Goal: Task Accomplishment & Management: Use online tool/utility

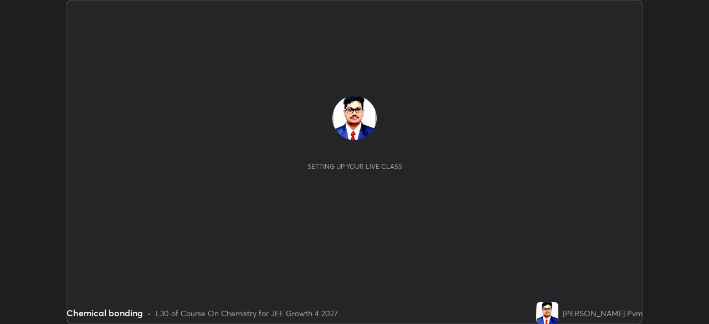
scroll to position [324, 709]
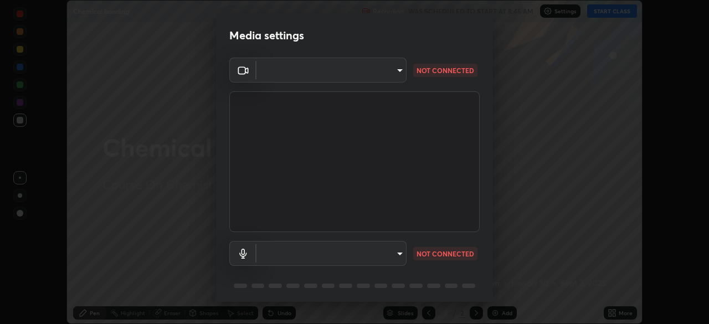
type input "0f274a8267b5173030dc61a733e8b940e392ec9806fffac7e2c15fa552184a42"
type input "default"
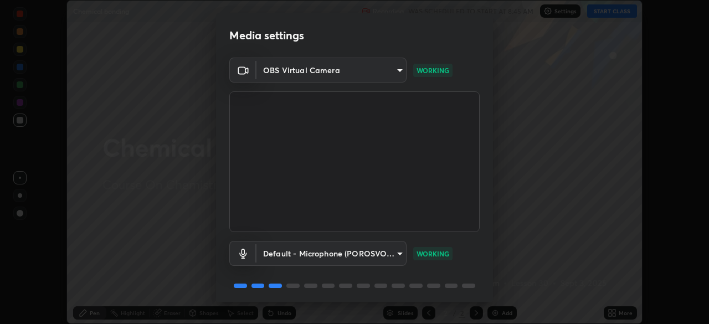
scroll to position [39, 0]
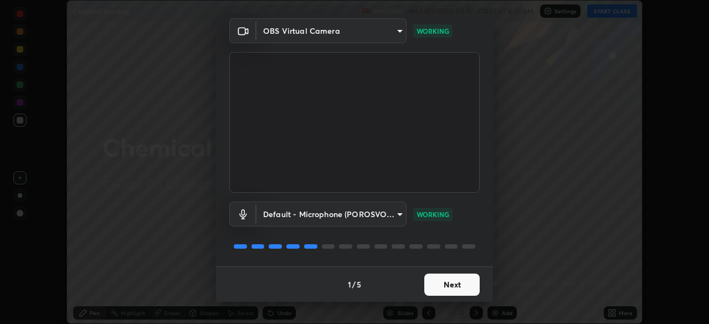
click at [453, 284] on button "Next" at bounding box center [451, 285] width 55 height 22
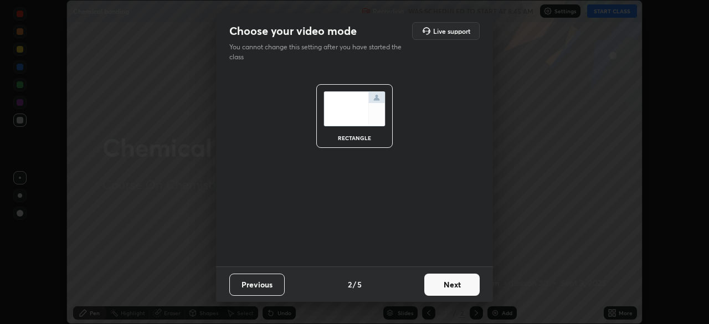
scroll to position [0, 0]
click at [454, 286] on button "Next" at bounding box center [451, 285] width 55 height 22
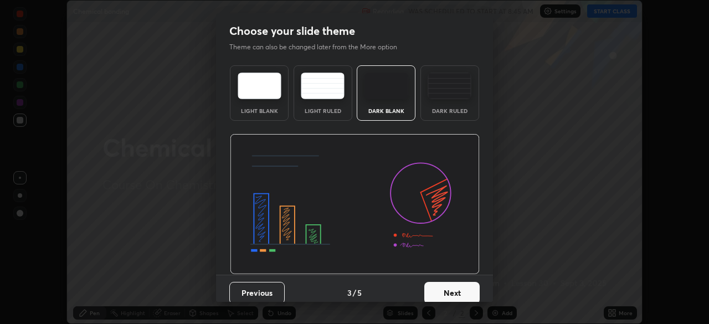
click at [457, 290] on button "Next" at bounding box center [451, 293] width 55 height 22
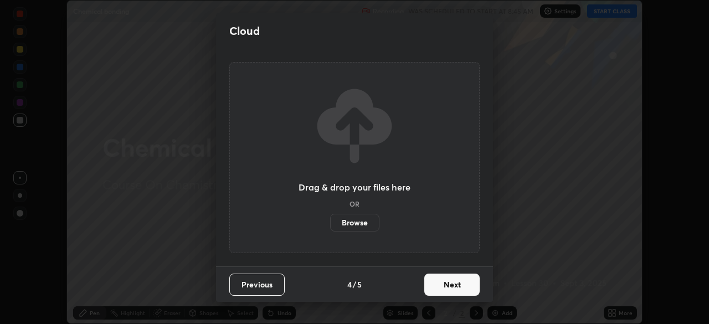
click at [437, 288] on button "Next" at bounding box center [451, 285] width 55 height 22
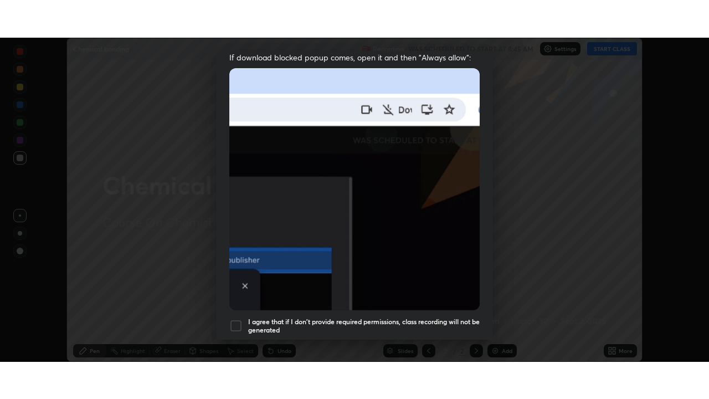
scroll to position [265, 0]
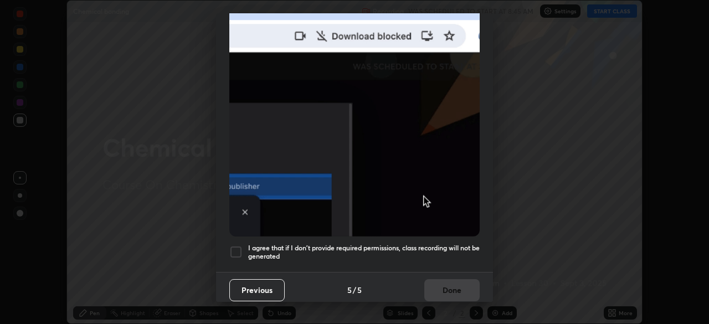
click at [237, 253] on div at bounding box center [235, 251] width 13 height 13
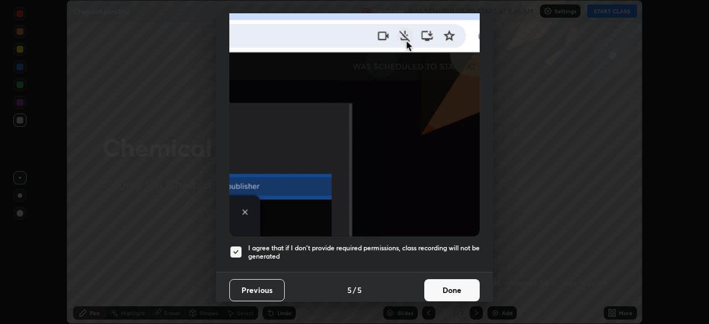
click at [434, 289] on button "Done" at bounding box center [451, 290] width 55 height 22
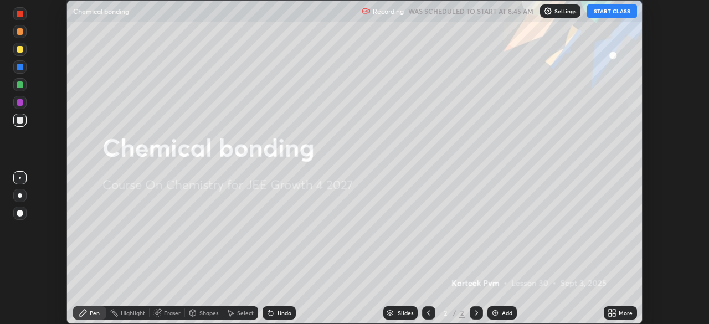
click at [611, 11] on button "START CLASS" at bounding box center [612, 10] width 50 height 13
click at [626, 311] on div "More" at bounding box center [626, 313] width 14 height 6
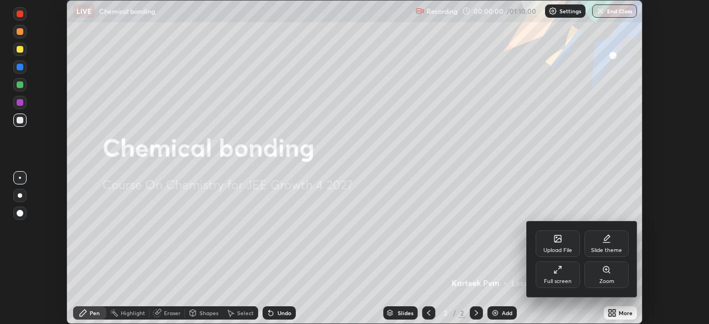
click at [559, 270] on icon at bounding box center [558, 269] width 9 height 9
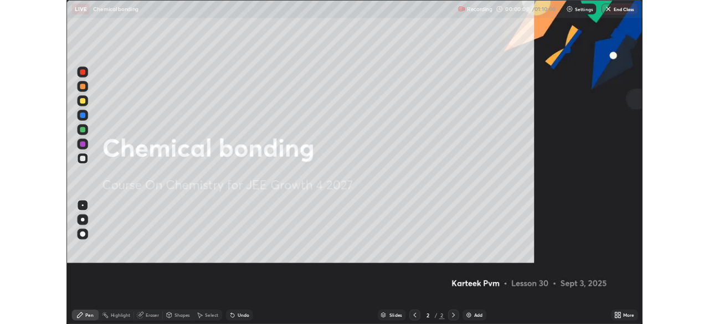
scroll to position [399, 709]
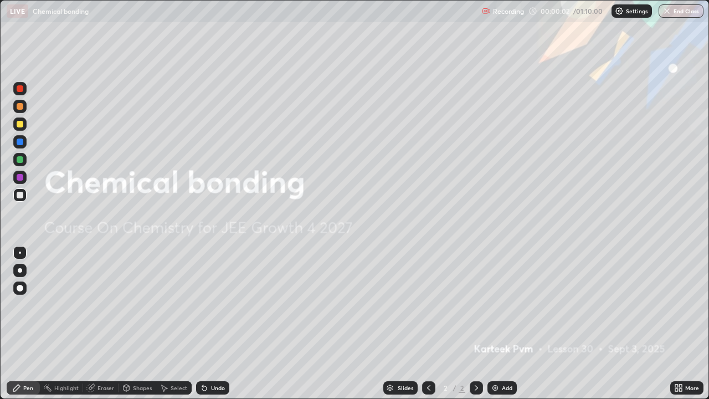
click at [504, 324] on div "Add" at bounding box center [507, 388] width 11 height 6
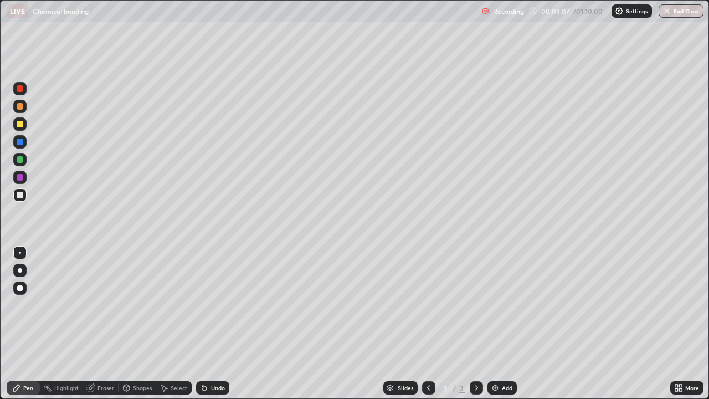
click at [21, 123] on div at bounding box center [20, 124] width 7 height 7
click at [107, 324] on div "Eraser" at bounding box center [106, 388] width 17 height 6
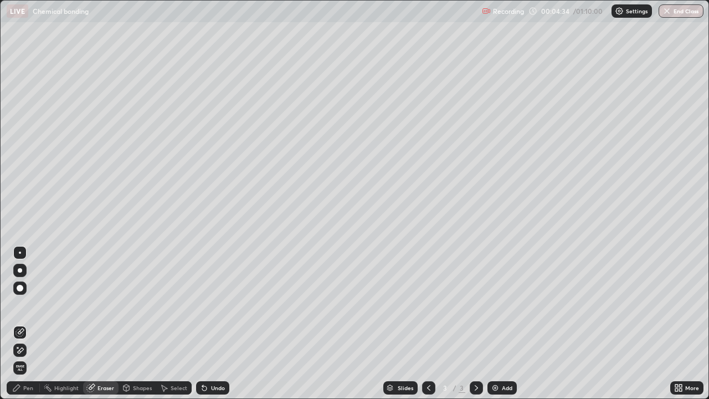
click at [30, 324] on div "Pen" at bounding box center [23, 387] width 33 height 13
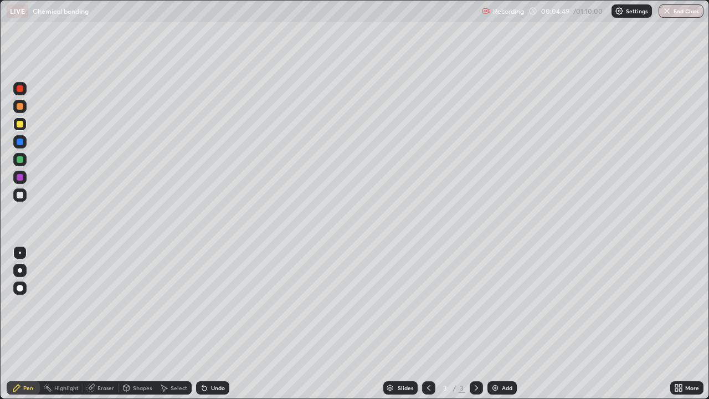
click at [104, 324] on div "Eraser" at bounding box center [106, 388] width 17 height 6
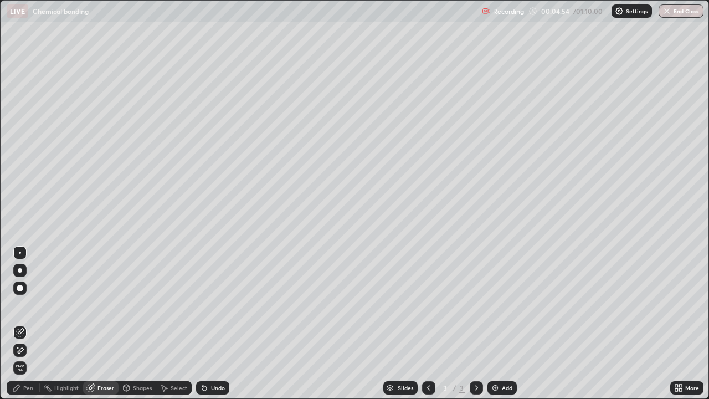
click at [31, 324] on div "Pen" at bounding box center [28, 388] width 10 height 6
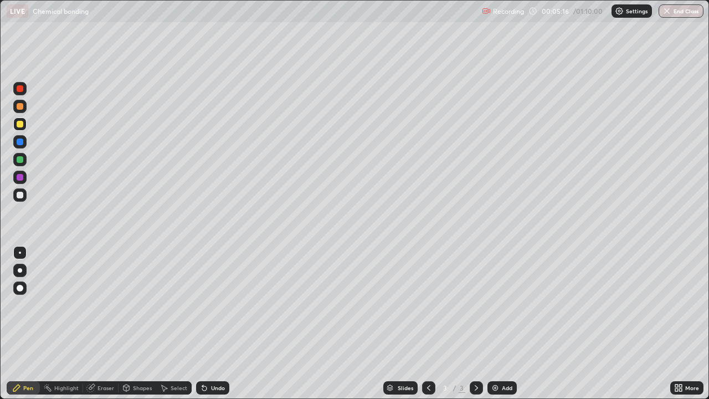
click at [106, 324] on div "Eraser" at bounding box center [106, 388] width 17 height 6
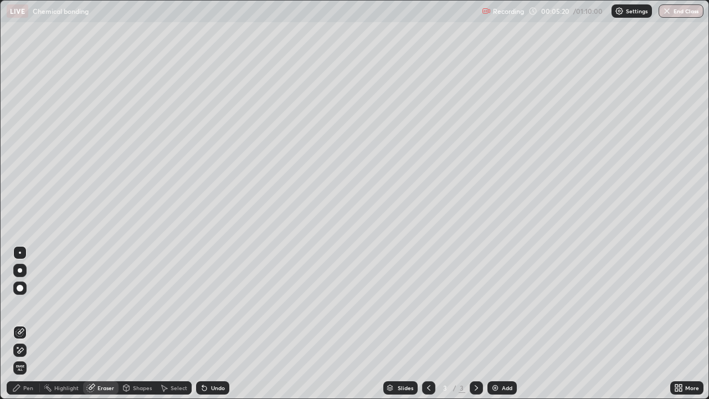
click at [29, 324] on div "Pen" at bounding box center [28, 388] width 10 height 6
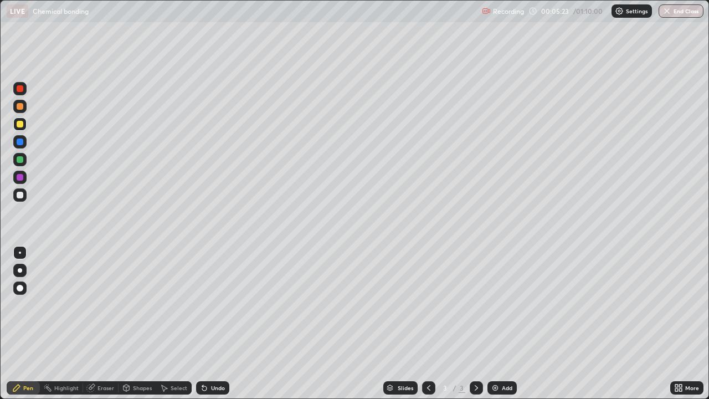
click at [208, 324] on div "Undo" at bounding box center [212, 387] width 33 height 13
click at [211, 324] on div "Undo" at bounding box center [218, 388] width 14 height 6
click at [23, 194] on div at bounding box center [20, 195] width 7 height 7
click at [24, 122] on div at bounding box center [19, 123] width 13 height 13
click at [222, 324] on div "Undo" at bounding box center [218, 388] width 14 height 6
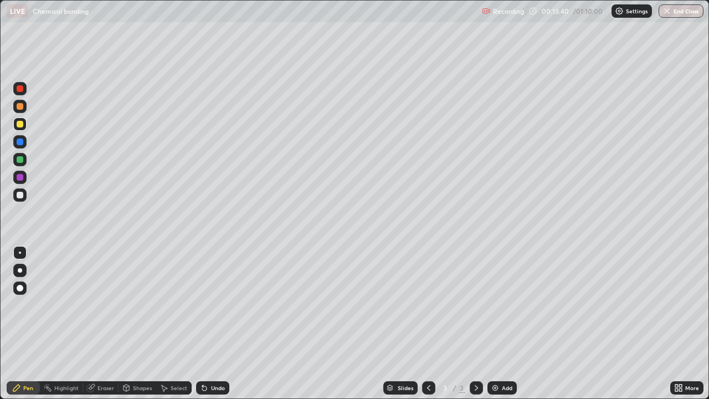
click at [493, 324] on img at bounding box center [495, 387] width 9 height 9
click at [206, 324] on div "Undo" at bounding box center [212, 387] width 33 height 13
click at [214, 324] on div "Undo" at bounding box center [212, 387] width 33 height 13
click at [20, 197] on div at bounding box center [20, 195] width 7 height 7
click at [212, 324] on div "Undo" at bounding box center [212, 387] width 33 height 13
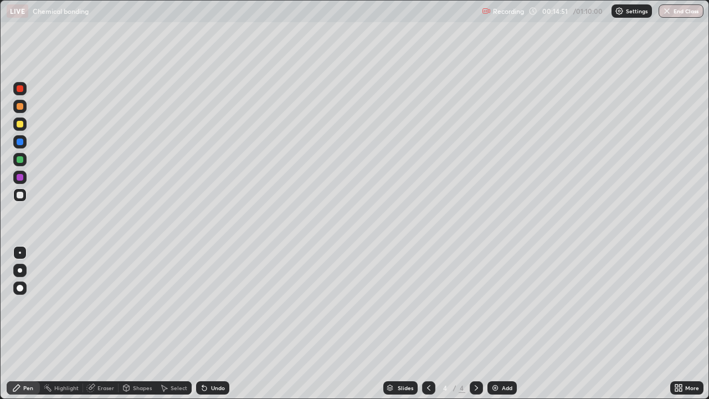
click at [213, 324] on div "Undo" at bounding box center [218, 388] width 14 height 6
click at [206, 324] on icon at bounding box center [204, 387] width 9 height 9
click at [19, 130] on div at bounding box center [19, 123] width 13 height 13
click at [18, 197] on div at bounding box center [20, 195] width 7 height 7
click at [21, 122] on div at bounding box center [20, 124] width 7 height 7
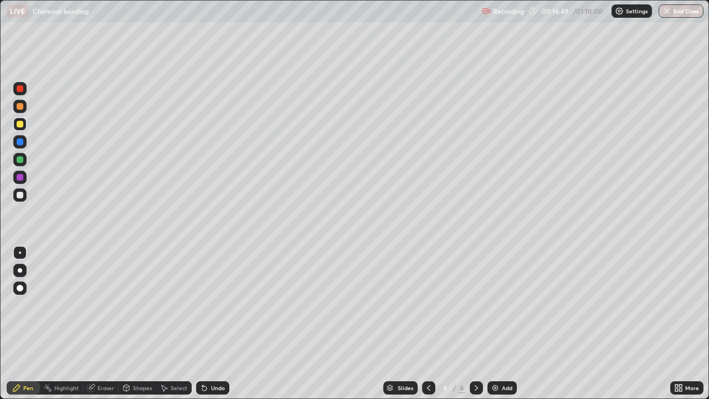
click at [21, 195] on div at bounding box center [20, 195] width 7 height 7
click at [109, 324] on div "Eraser" at bounding box center [106, 388] width 17 height 6
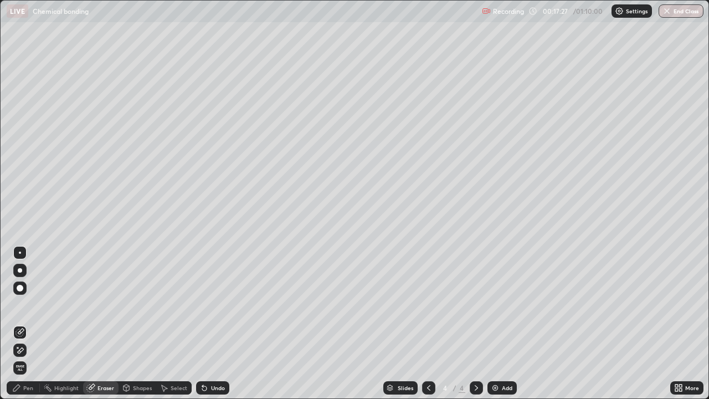
click at [23, 324] on icon at bounding box center [20, 350] width 9 height 9
click at [35, 324] on div "Pen" at bounding box center [23, 387] width 33 height 13
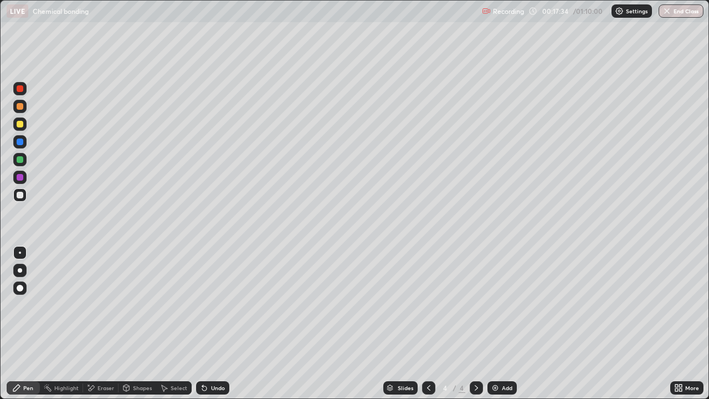
click at [23, 126] on div at bounding box center [19, 123] width 13 height 13
click at [213, 324] on div "Undo" at bounding box center [218, 388] width 14 height 6
click at [215, 324] on div "Undo" at bounding box center [218, 388] width 14 height 6
click at [216, 324] on div "Undo" at bounding box center [218, 388] width 14 height 6
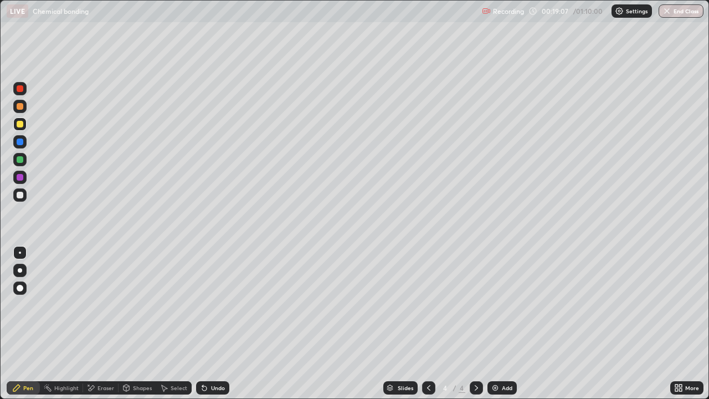
click at [212, 324] on div "Undo" at bounding box center [218, 388] width 14 height 6
click at [218, 324] on div "Undo" at bounding box center [212, 387] width 33 height 13
click at [218, 324] on div "Undo" at bounding box center [218, 388] width 14 height 6
click at [222, 324] on div "Undo" at bounding box center [212, 387] width 33 height 13
click at [219, 324] on div "Undo" at bounding box center [218, 388] width 14 height 6
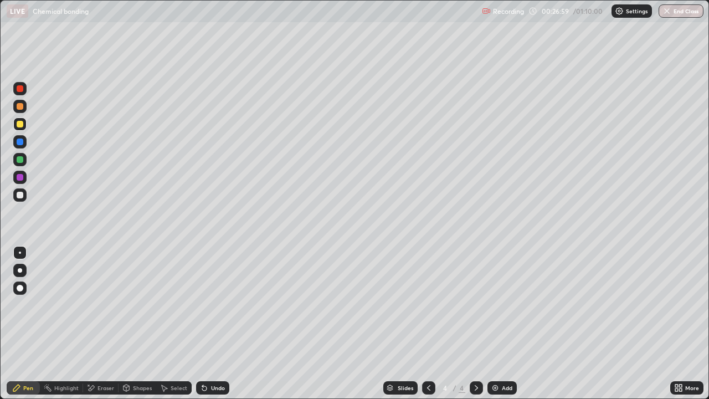
click at [489, 324] on div "Add" at bounding box center [502, 387] width 29 height 13
click at [19, 125] on div at bounding box center [20, 124] width 7 height 7
click at [19, 194] on div at bounding box center [20, 195] width 7 height 7
click at [216, 324] on div "Undo" at bounding box center [218, 388] width 14 height 6
click at [206, 324] on icon at bounding box center [204, 387] width 9 height 9
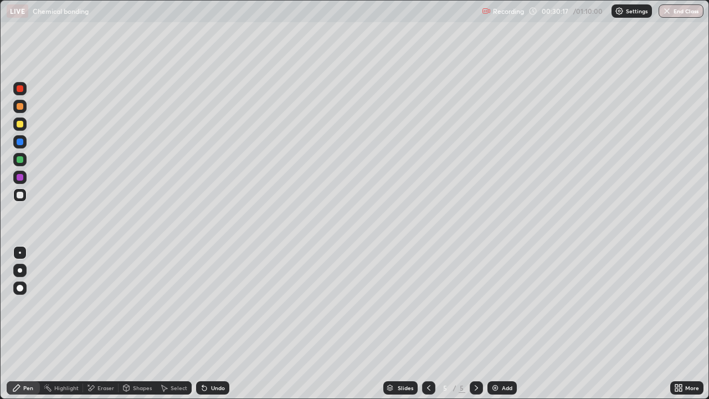
click at [88, 324] on icon at bounding box center [90, 387] width 9 height 9
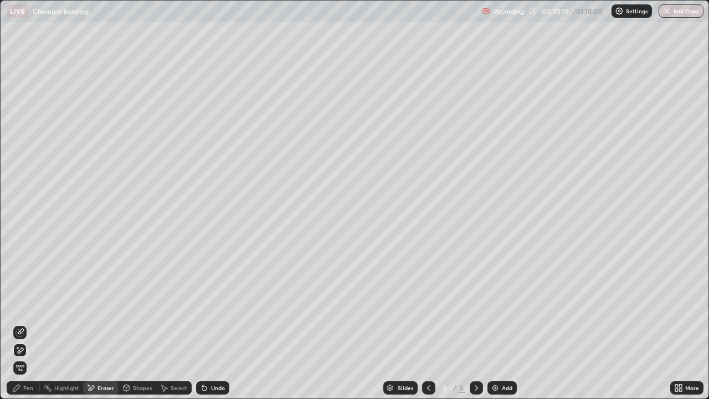
click at [22, 324] on div "Pen" at bounding box center [23, 387] width 33 height 13
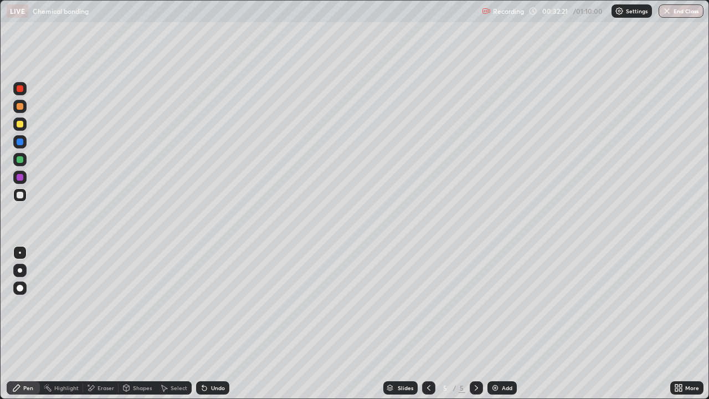
click at [429, 324] on icon at bounding box center [428, 387] width 9 height 9
click at [475, 324] on icon at bounding box center [476, 387] width 9 height 9
click at [224, 324] on div "Undo" at bounding box center [212, 387] width 33 height 13
click at [20, 123] on div at bounding box center [20, 124] width 7 height 7
click at [219, 324] on div "Undo" at bounding box center [212, 387] width 33 height 13
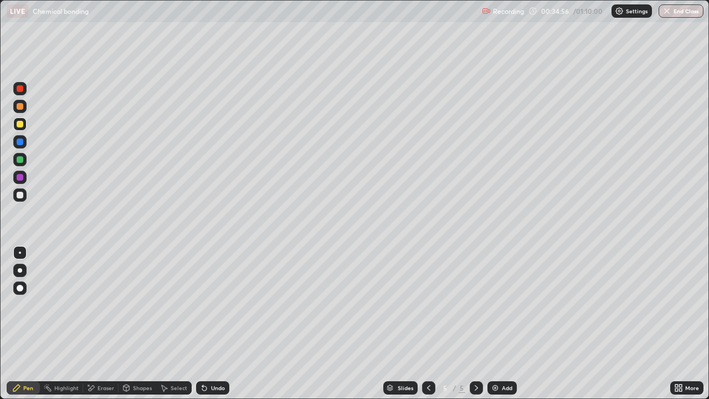
click at [692, 324] on div "More" at bounding box center [686, 387] width 33 height 13
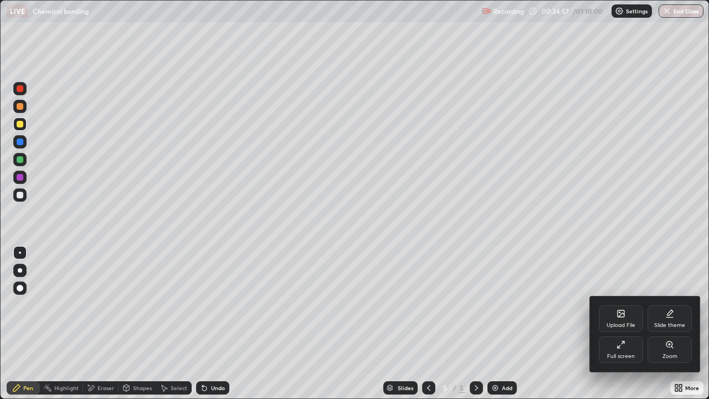
click at [665, 324] on div "Zoom" at bounding box center [670, 349] width 44 height 27
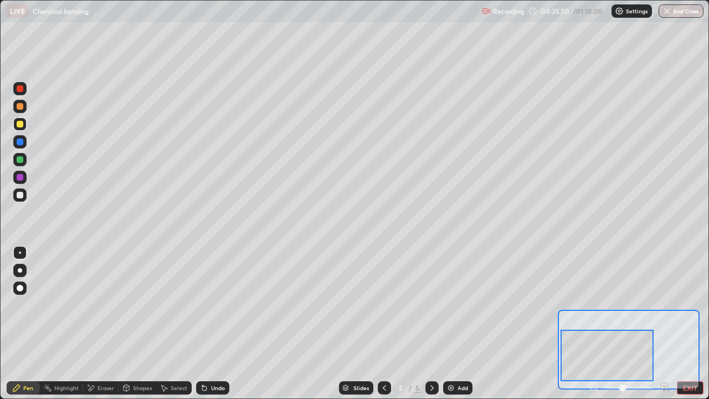
click at [597, 324] on div at bounding box center [629, 387] width 82 height 13
click at [595, 324] on div at bounding box center [629, 387] width 82 height 13
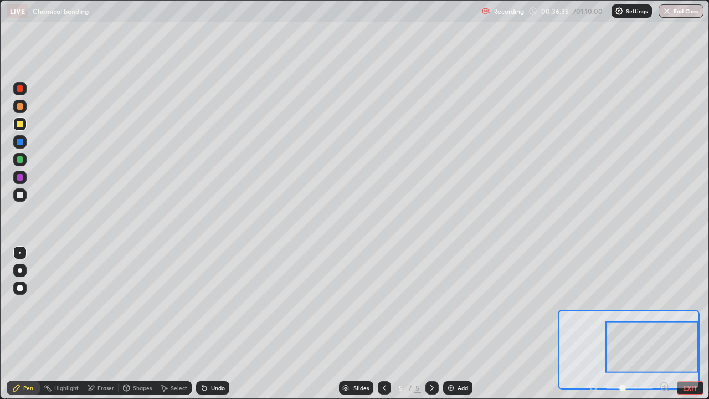
click at [687, 324] on button "EXIT" at bounding box center [690, 387] width 27 height 13
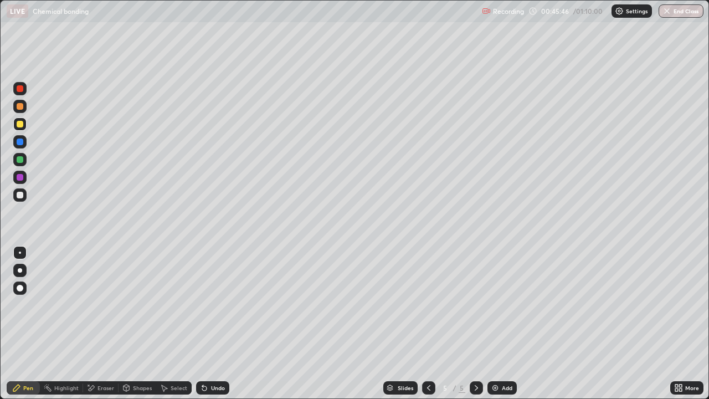
click at [504, 324] on div "Add" at bounding box center [507, 388] width 11 height 6
click at [217, 324] on div "Undo" at bounding box center [218, 388] width 14 height 6
click at [20, 196] on div at bounding box center [20, 195] width 7 height 7
click at [496, 324] on img at bounding box center [495, 387] width 9 height 9
click at [211, 324] on div "Undo" at bounding box center [218, 388] width 14 height 6
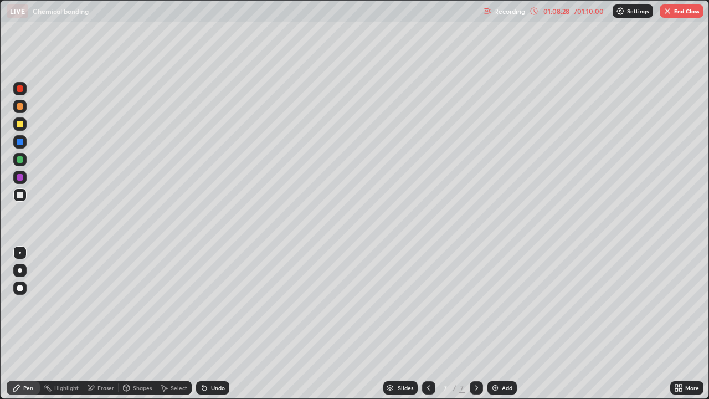
click at [211, 324] on div "Undo" at bounding box center [218, 388] width 14 height 6
click at [18, 124] on div at bounding box center [20, 124] width 7 height 7
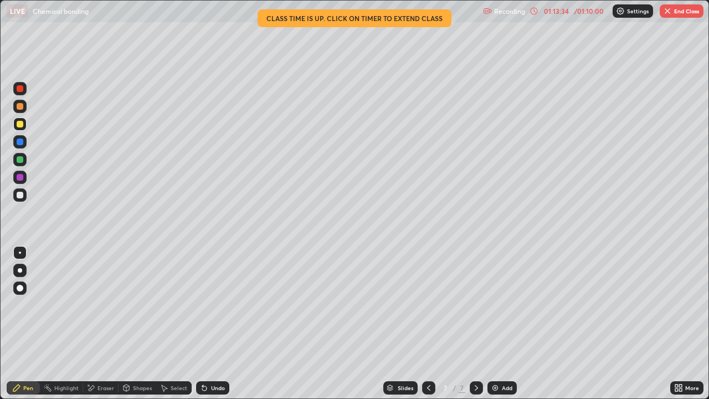
click at [678, 16] on button "End Class" at bounding box center [682, 10] width 44 height 13
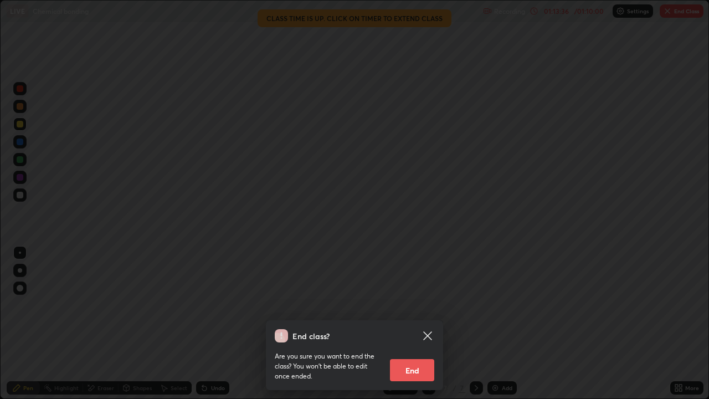
click at [418, 324] on button "End" at bounding box center [412, 370] width 44 height 22
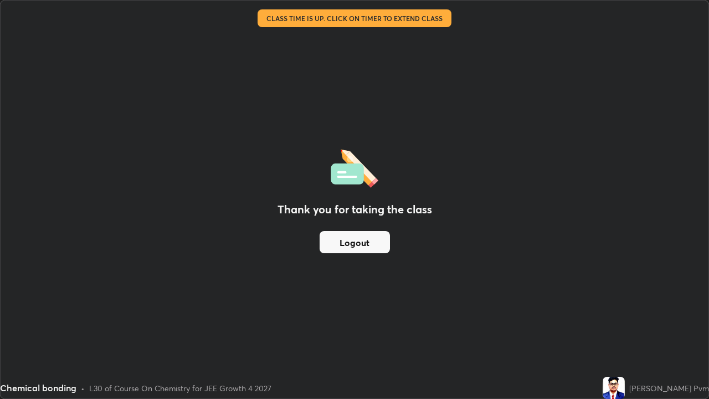
click at [383, 245] on button "Logout" at bounding box center [355, 242] width 70 height 22
click at [365, 243] on button "Logout" at bounding box center [355, 242] width 70 height 22
click at [368, 245] on button "Logout" at bounding box center [355, 242] width 70 height 22
click at [370, 247] on button "Logout" at bounding box center [355, 242] width 70 height 22
click at [370, 244] on button "Logout" at bounding box center [355, 242] width 70 height 22
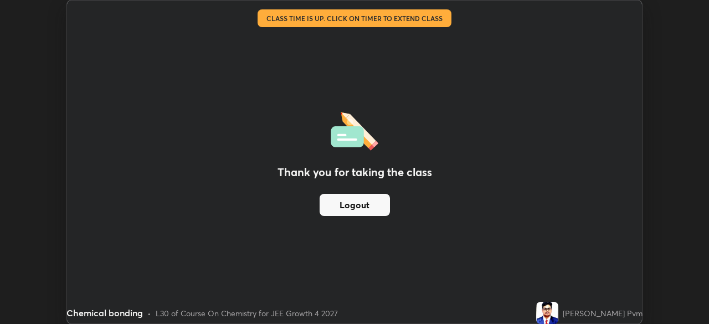
scroll to position [55086, 54701]
